Goal: Task Accomplishment & Management: Use online tool/utility

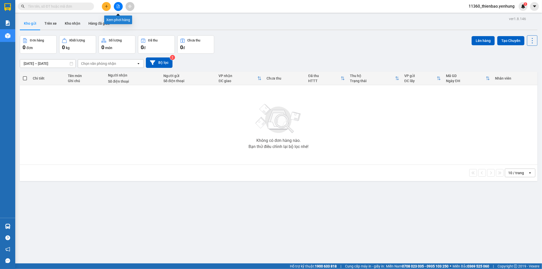
click at [117, 6] on icon "file-add" at bounding box center [118, 7] width 3 height 4
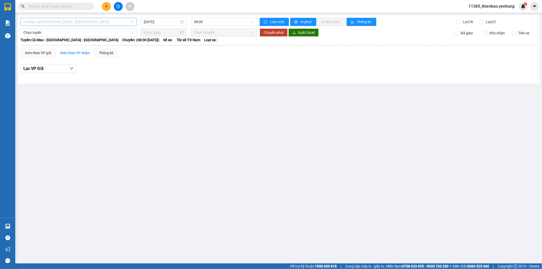
click at [120, 22] on span "Cà Mau - [GEOGRAPHIC_DATA] - [GEOGRAPHIC_DATA]" at bounding box center [78, 22] width 110 height 8
click at [113, 46] on div "Đồng Nai - [GEOGRAPHIC_DATA] - Cà Mau" at bounding box center [78, 49] width 110 height 6
type input "[DATE]"
click at [112, 20] on span "Đồng Nai - [GEOGRAPHIC_DATA] - Cà Mau" at bounding box center [78, 22] width 110 height 8
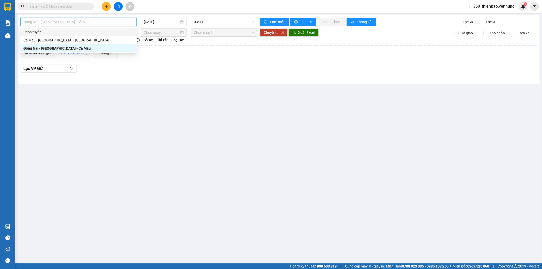
click at [113, 36] on div "Chọn tuyến" at bounding box center [78, 32] width 116 height 8
click at [126, 21] on span "Chọn tuyến" at bounding box center [78, 22] width 110 height 8
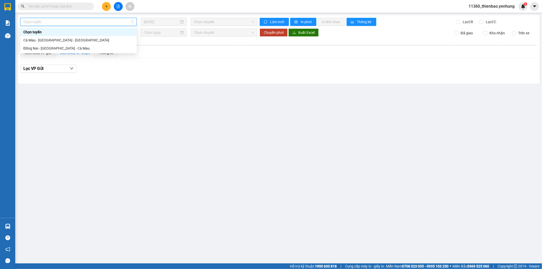
click at [130, 36] on div "Chọn tuyến" at bounding box center [78, 32] width 116 height 8
click at [117, 22] on span "Chọn tuyến" at bounding box center [78, 22] width 110 height 8
click at [111, 38] on div "Cà Mau - [GEOGRAPHIC_DATA] - [GEOGRAPHIC_DATA]" at bounding box center [78, 40] width 110 height 6
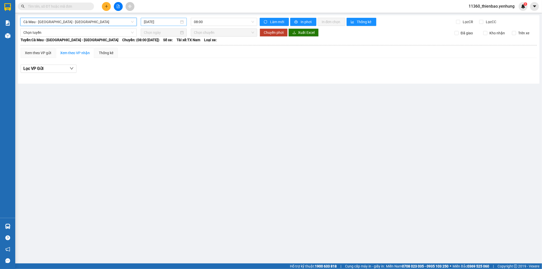
click at [164, 22] on input "[DATE]" at bounding box center [161, 22] width 35 height 6
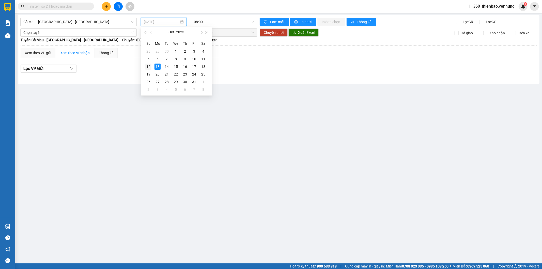
click at [150, 67] on div "12" at bounding box center [148, 67] width 6 height 6
type input "[DATE]"
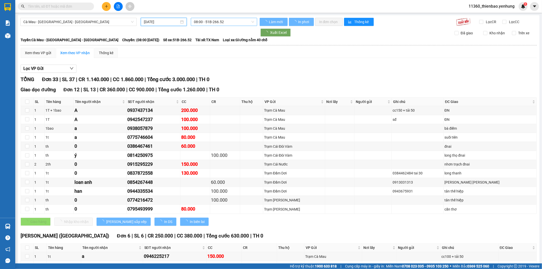
click at [217, 22] on span "08:00 - 51B-266.52" at bounding box center [224, 22] width 60 height 8
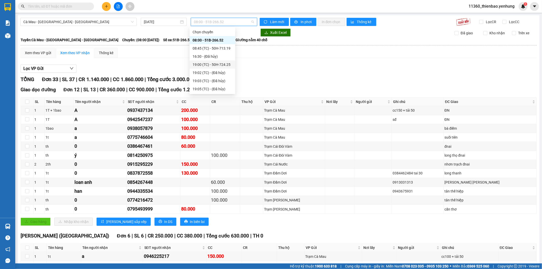
click at [222, 61] on div "19:00 (TC) - 50H-724.25" at bounding box center [213, 65] width 46 height 8
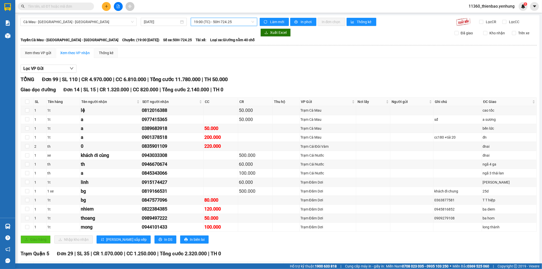
scroll to position [113, 0]
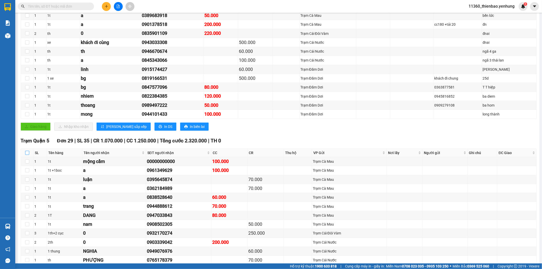
click at [28, 153] on input "checkbox" at bounding box center [27, 153] width 4 height 4
checkbox input "true"
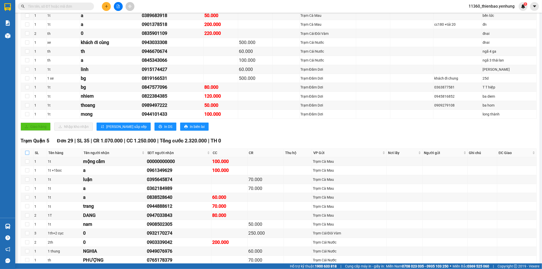
checkbox input "true"
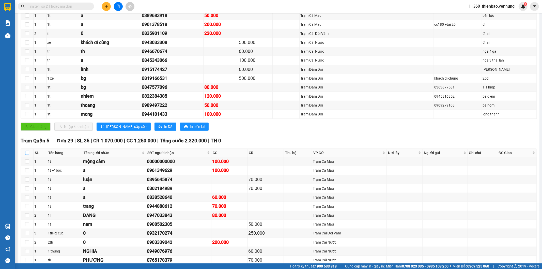
checkbox input "true"
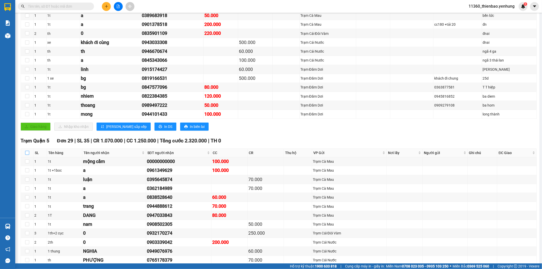
checkbox input "true"
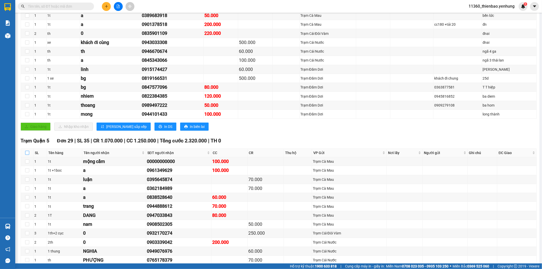
checkbox input "true"
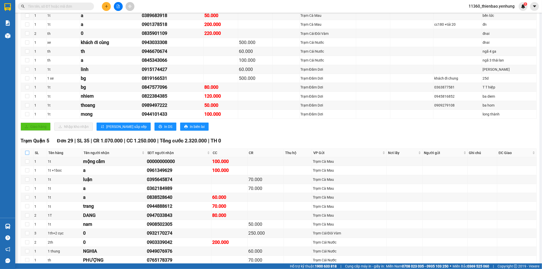
checkbox input "true"
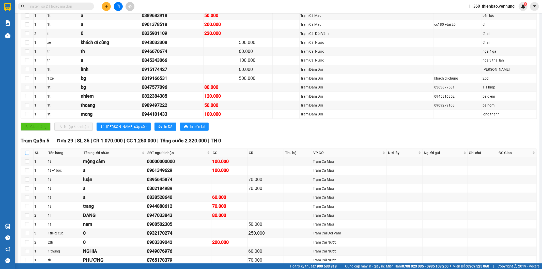
checkbox input "true"
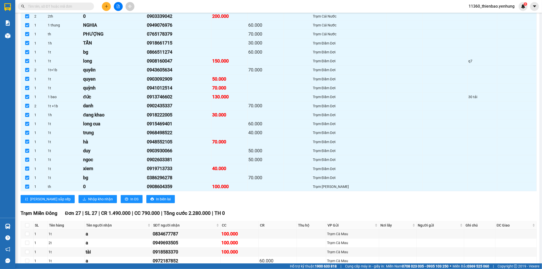
scroll to position [367, 0]
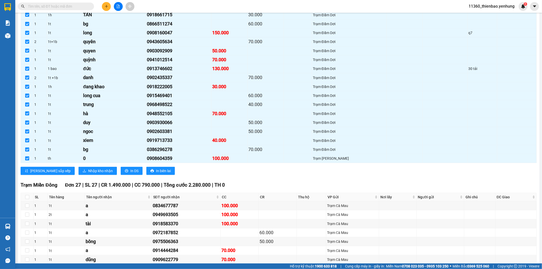
click at [110, 178] on div "[PERSON_NAME][GEOGRAPHIC_DATA] 29 | SL 35 | CR 1.070.000 | CC 1.250.000 | [PERS…" at bounding box center [279, 31] width 517 height 296
click at [130, 173] on span "In DS" at bounding box center [134, 171] width 8 height 6
